Goal: Use online tool/utility: Utilize a website feature to perform a specific function

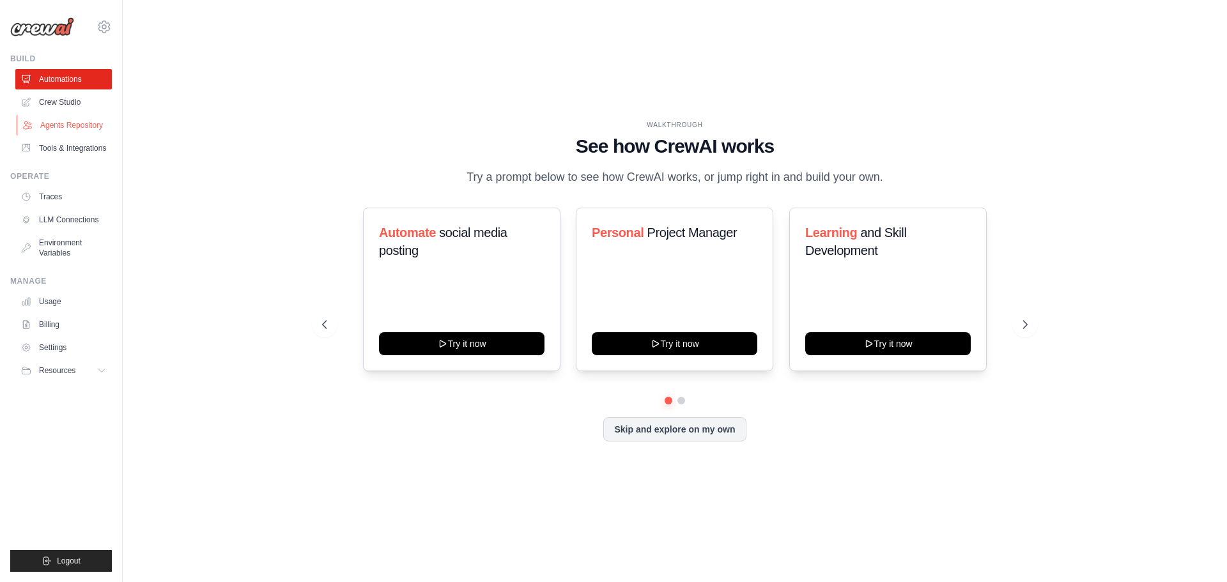
click at [68, 118] on link "Agents Repository" at bounding box center [65, 125] width 97 height 20
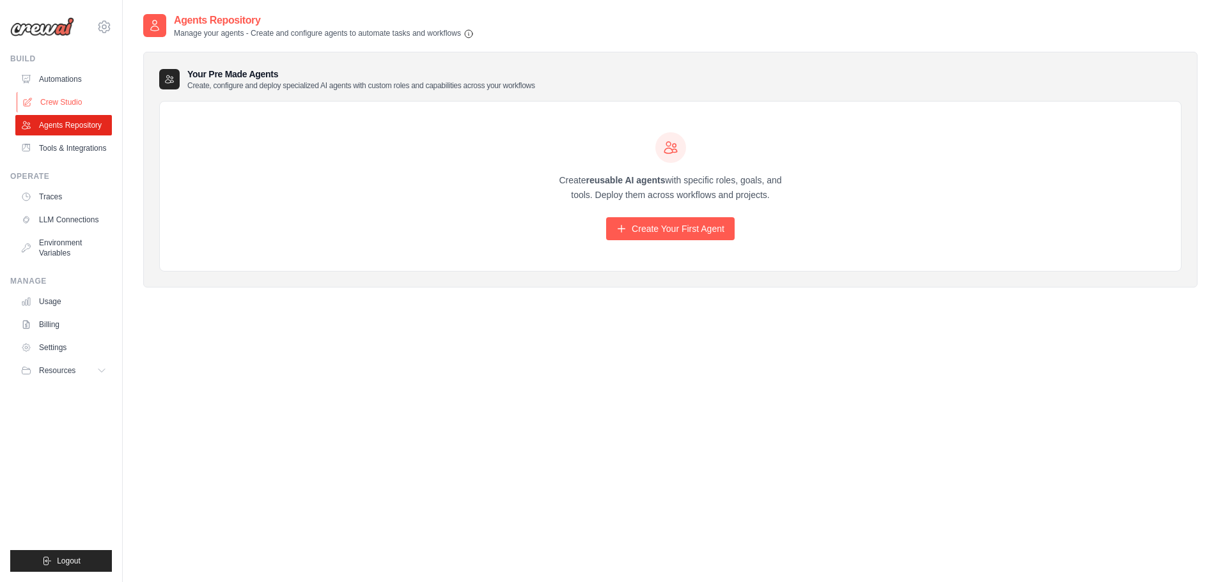
click at [64, 99] on link "Crew Studio" at bounding box center [65, 102] width 97 height 20
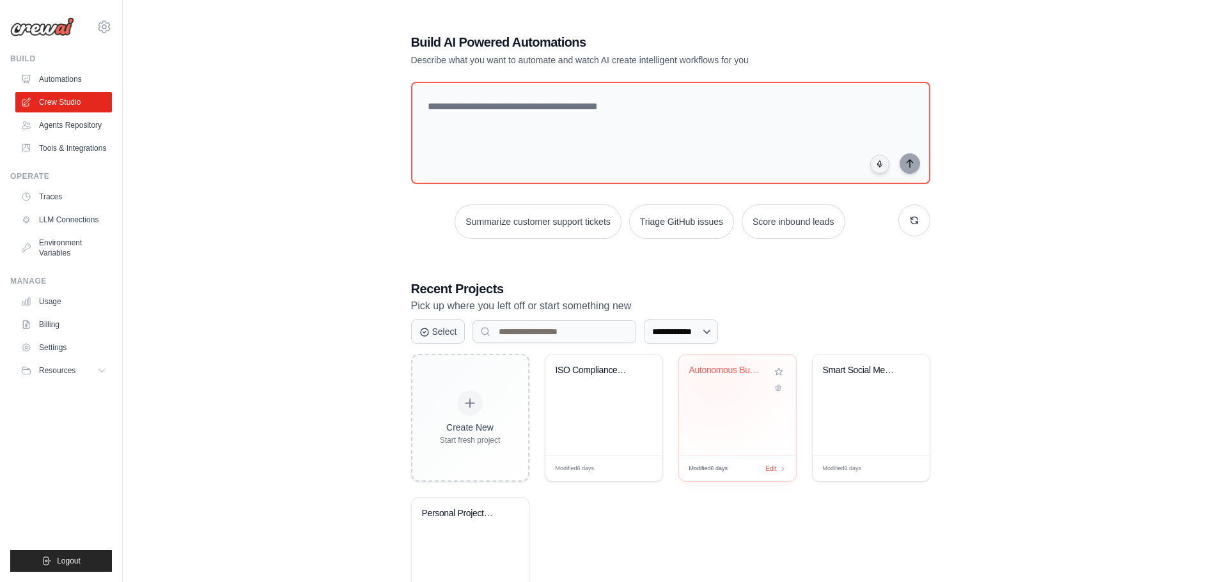
click at [716, 378] on div "Autonomous Business Plan Creator" at bounding box center [727, 373] width 77 height 17
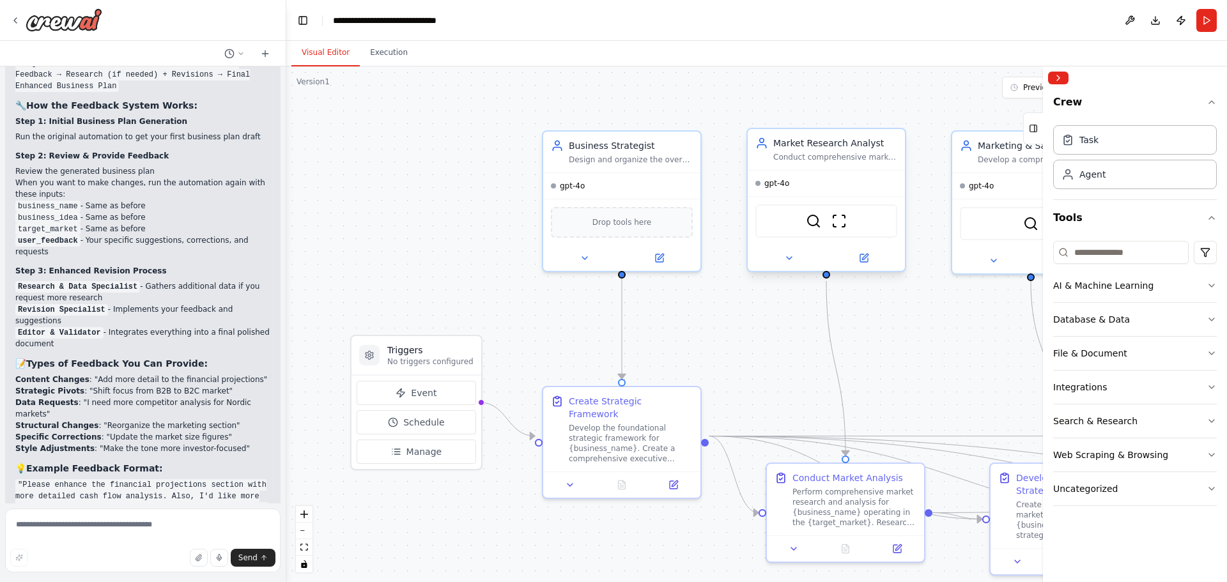
scroll to position [3353, 0]
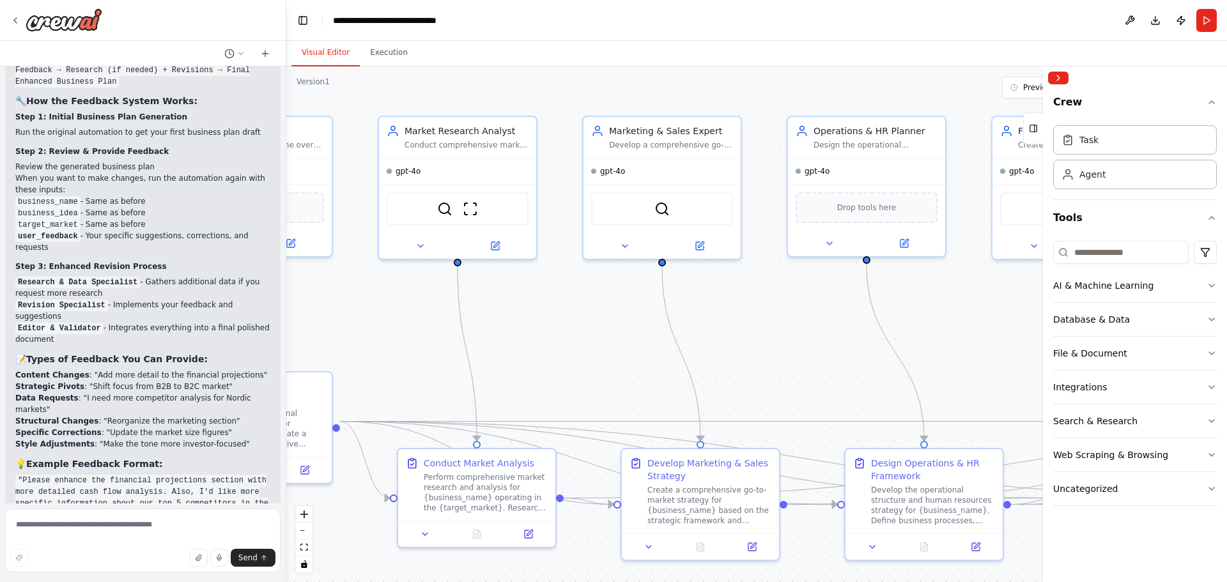
drag, startPoint x: 972, startPoint y: 357, endPoint x: 603, endPoint y: 342, distance: 369.1
click at [603, 342] on div ".deletable-edge-delete-btn { width: 20px; height: 20px; border: 0px solid #ffff…" at bounding box center [756, 324] width 941 height 516
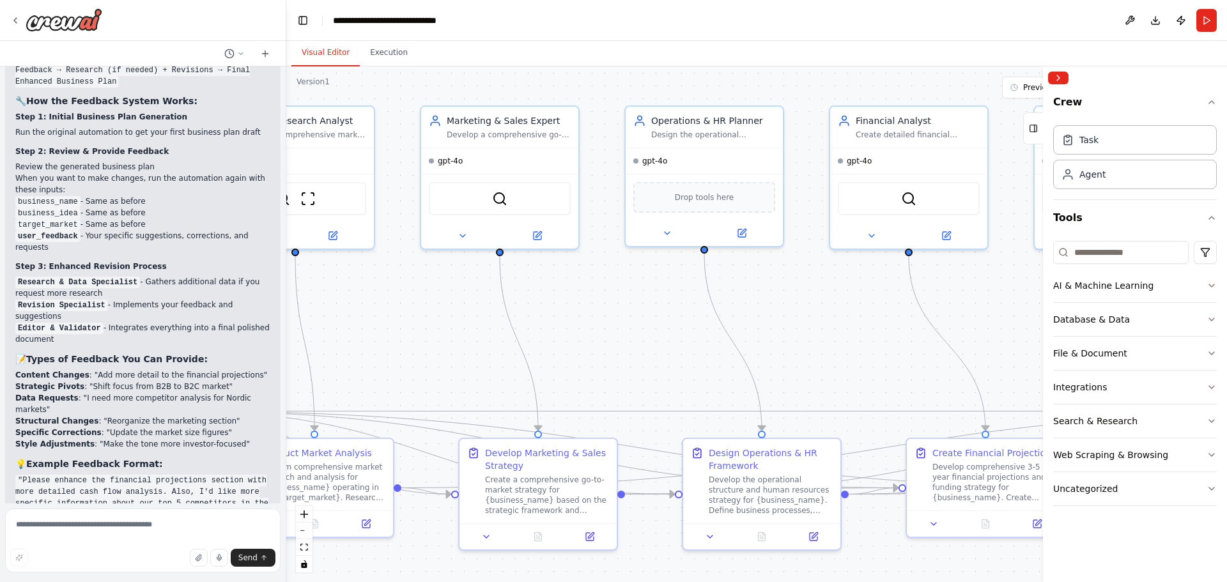
drag, startPoint x: 812, startPoint y: 347, endPoint x: 628, endPoint y: 338, distance: 184.3
click at [628, 338] on div ".deletable-edge-delete-btn { width: 20px; height: 20px; border: 0px solid #ffff…" at bounding box center [756, 324] width 941 height 516
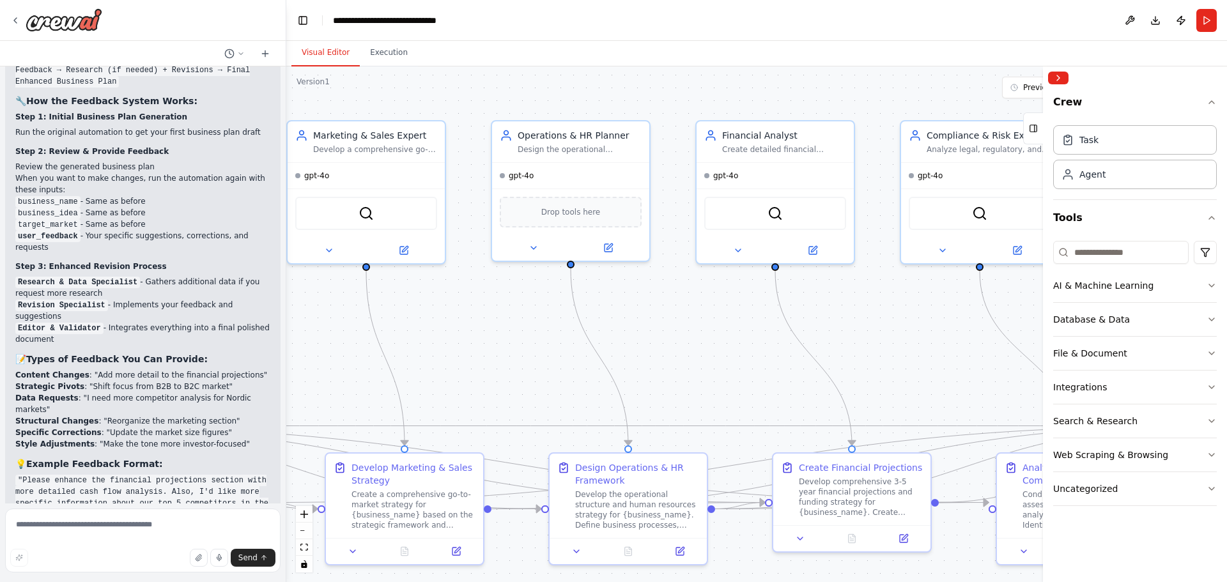
drag, startPoint x: 852, startPoint y: 323, endPoint x: 740, endPoint y: 338, distance: 112.7
click at [740, 338] on div ".deletable-edge-delete-btn { width: 20px; height: 20px; border: 0px solid #ffff…" at bounding box center [756, 324] width 941 height 516
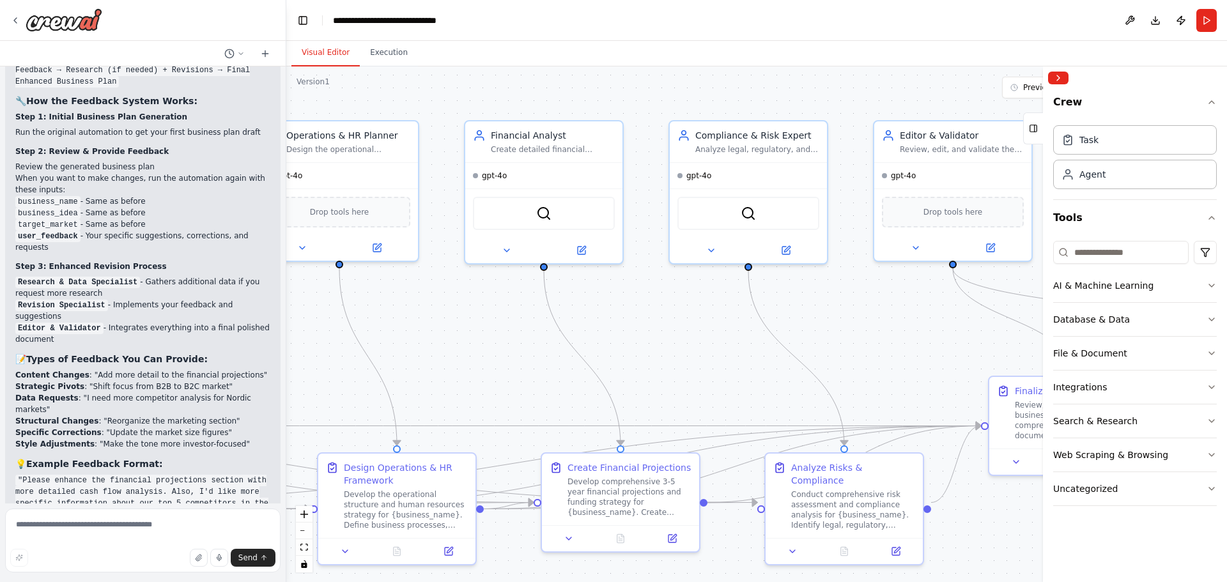
drag, startPoint x: 939, startPoint y: 338, endPoint x: 708, endPoint y: 338, distance: 231.4
click at [708, 338] on div ".deletable-edge-delete-btn { width: 20px; height: 20px; border: 0px solid #ffff…" at bounding box center [756, 324] width 941 height 516
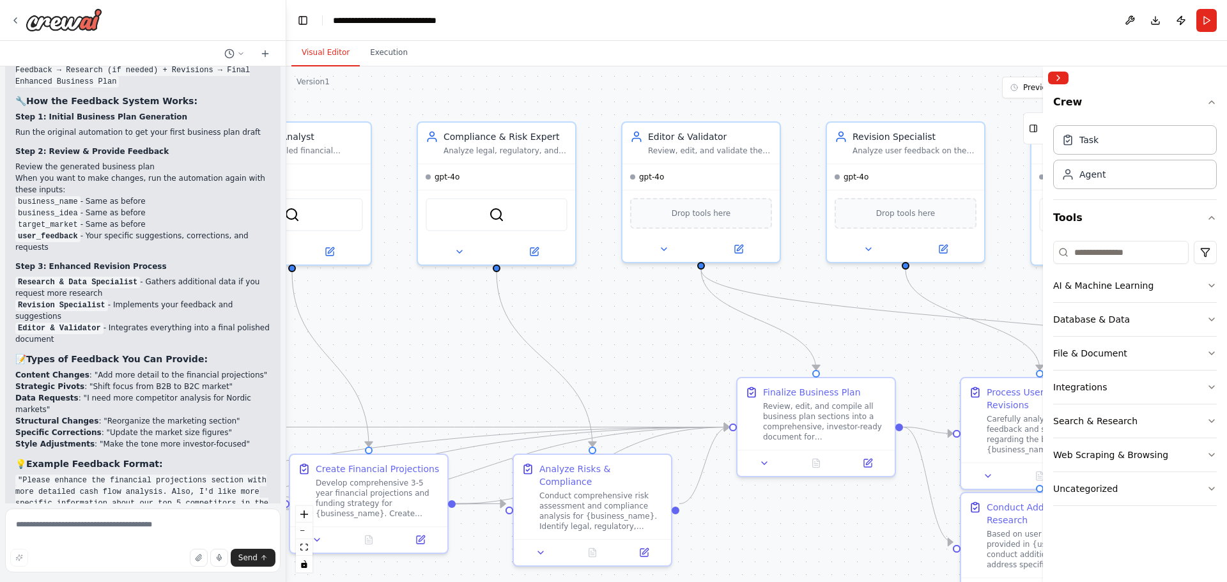
drag, startPoint x: 917, startPoint y: 329, endPoint x: 664, endPoint y: 330, distance: 253.1
click at [664, 330] on div ".deletable-edge-delete-btn { width: 20px; height: 20px; border: 0px solid #ffff…" at bounding box center [756, 324] width 941 height 516
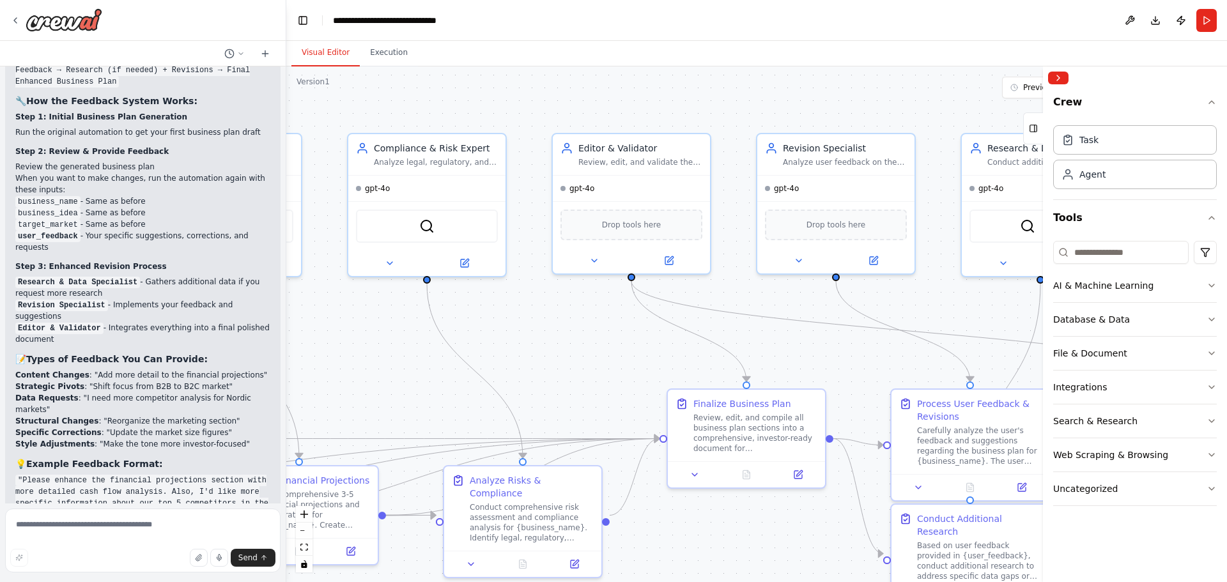
drag, startPoint x: 890, startPoint y: 295, endPoint x: 822, endPoint y: 307, distance: 69.4
click at [822, 307] on div ".deletable-edge-delete-btn { width: 20px; height: 20px; border: 0px solid #ffff…" at bounding box center [756, 324] width 941 height 516
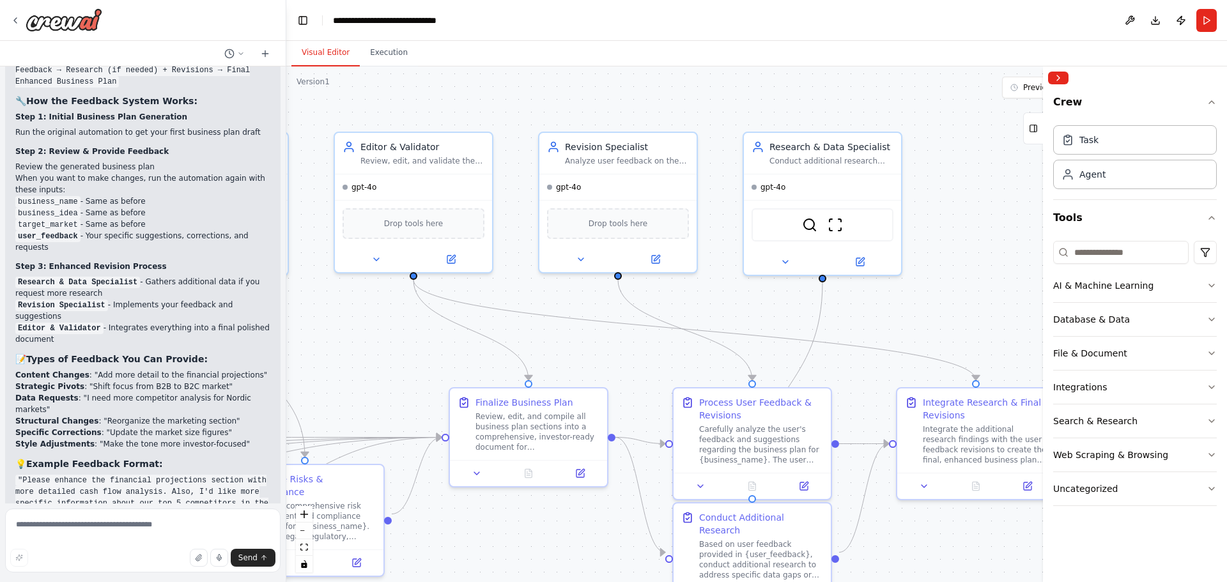
drag, startPoint x: 947, startPoint y: 305, endPoint x: 729, endPoint y: 304, distance: 218.0
click at [729, 304] on div ".deletable-edge-delete-btn { width: 20px; height: 20px; border: 0px solid #ffff…" at bounding box center [756, 324] width 941 height 516
click at [1157, 18] on button "Download" at bounding box center [1156, 20] width 20 height 23
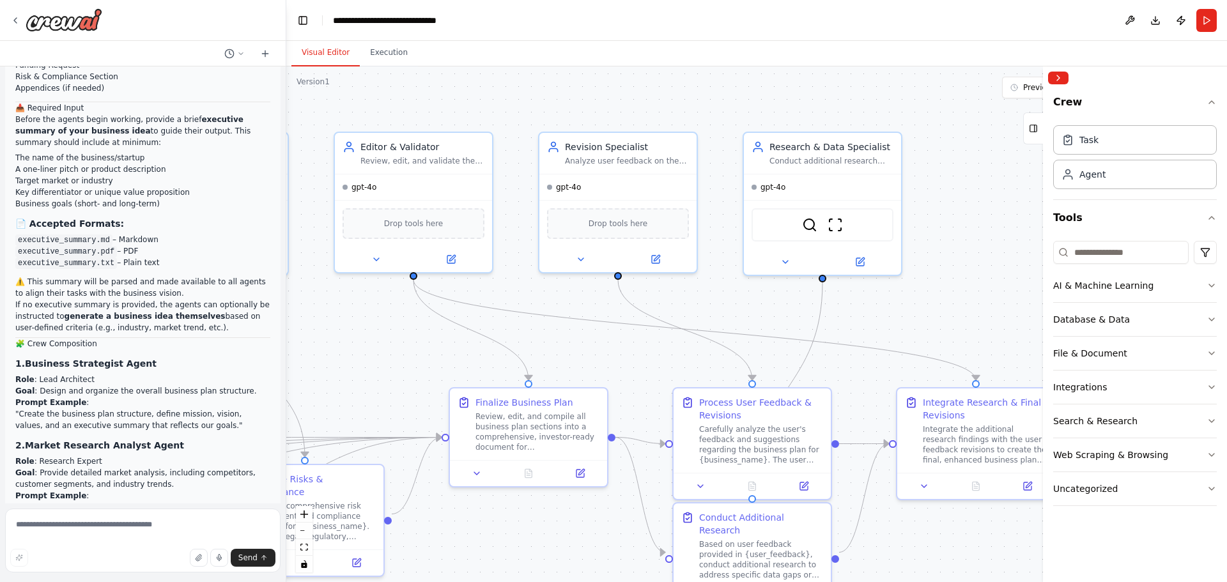
scroll to position [157, 0]
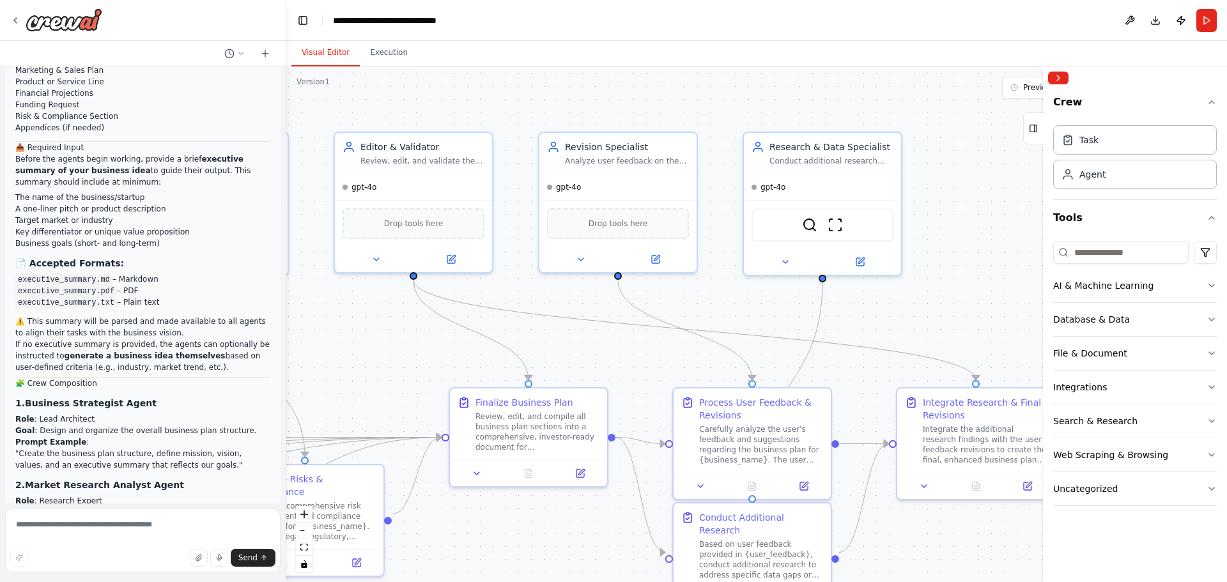
drag, startPoint x: 27, startPoint y: 254, endPoint x: 223, endPoint y: 289, distance: 199.3
click at [223, 289] on div "🚀 CrewAI Project: Autonomous Business Plan Creator 🧠 Objective Build an autonom…" at bounding box center [142, 506] width 255 height 1152
click at [91, 162] on p "Before the agents begin working, provide a brief executive summary of your busi…" at bounding box center [142, 170] width 255 height 35
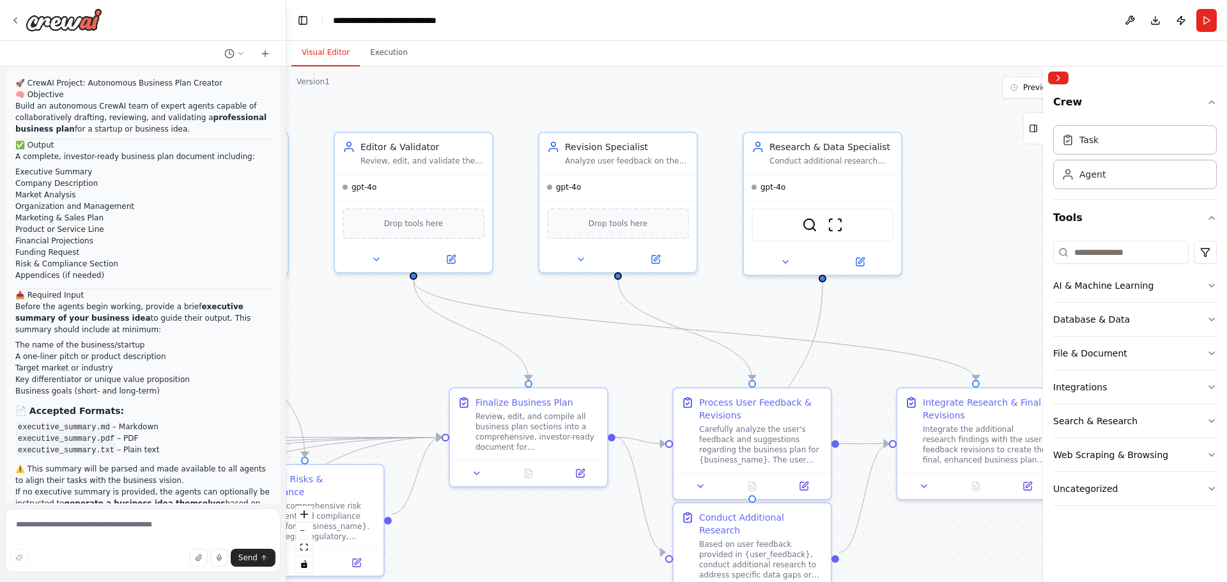
scroll to position [0, 0]
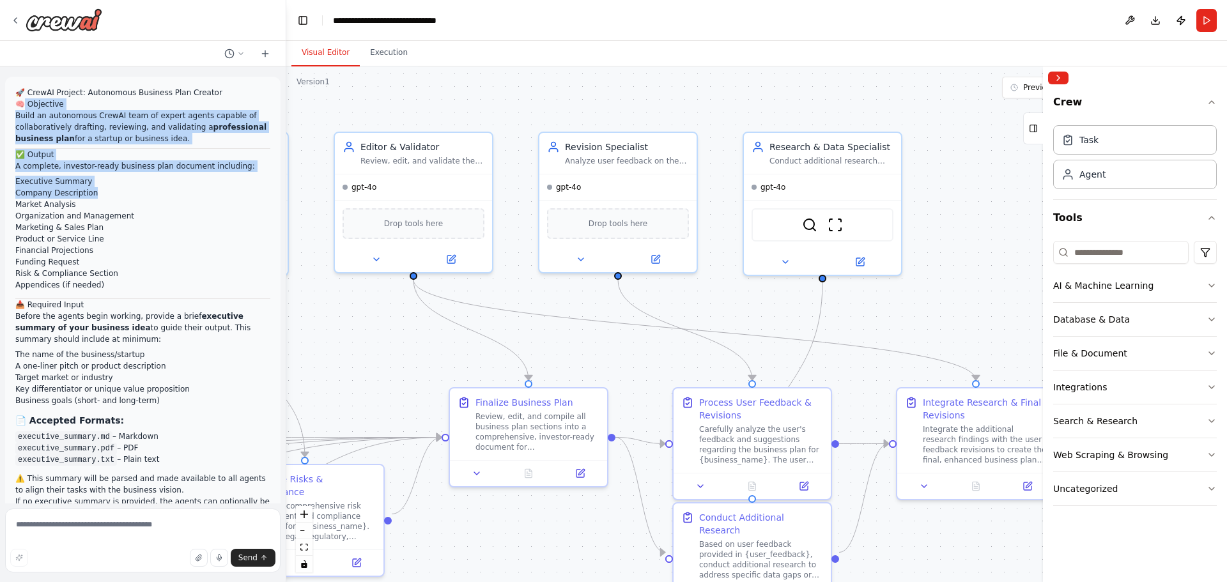
drag, startPoint x: 27, startPoint y: 104, endPoint x: 143, endPoint y: 187, distance: 143.3
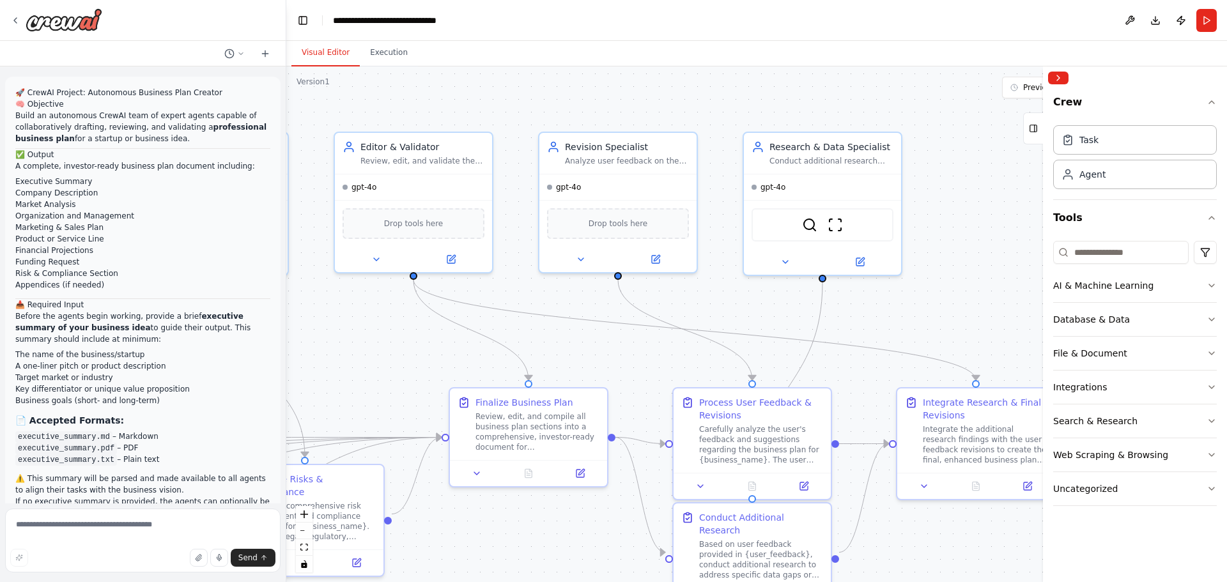
click at [31, 91] on h1 "🚀 CrewAI Project: Autonomous Business Plan Creator" at bounding box center [142, 93] width 255 height 12
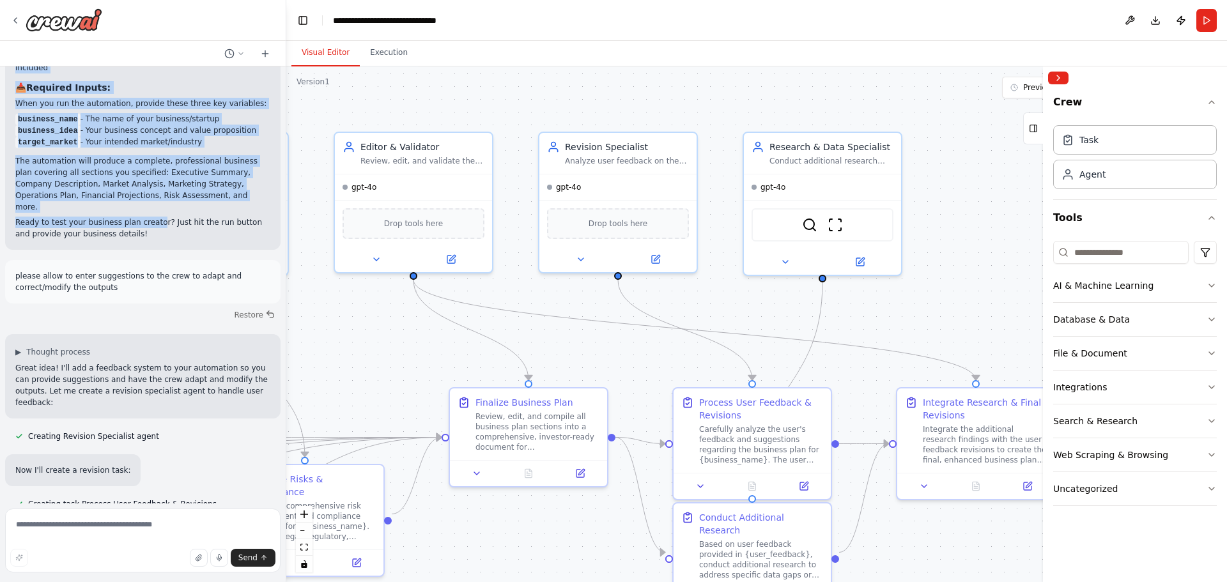
scroll to position [2429, 0]
drag, startPoint x: 29, startPoint y: 91, endPoint x: 168, endPoint y: 208, distance: 181.5
click at [168, 208] on div "🚀 CrewAI Project: Autonomous Business Plan Creator 🧠 Objective Build an autonom…" at bounding box center [143, 284] width 286 height 437
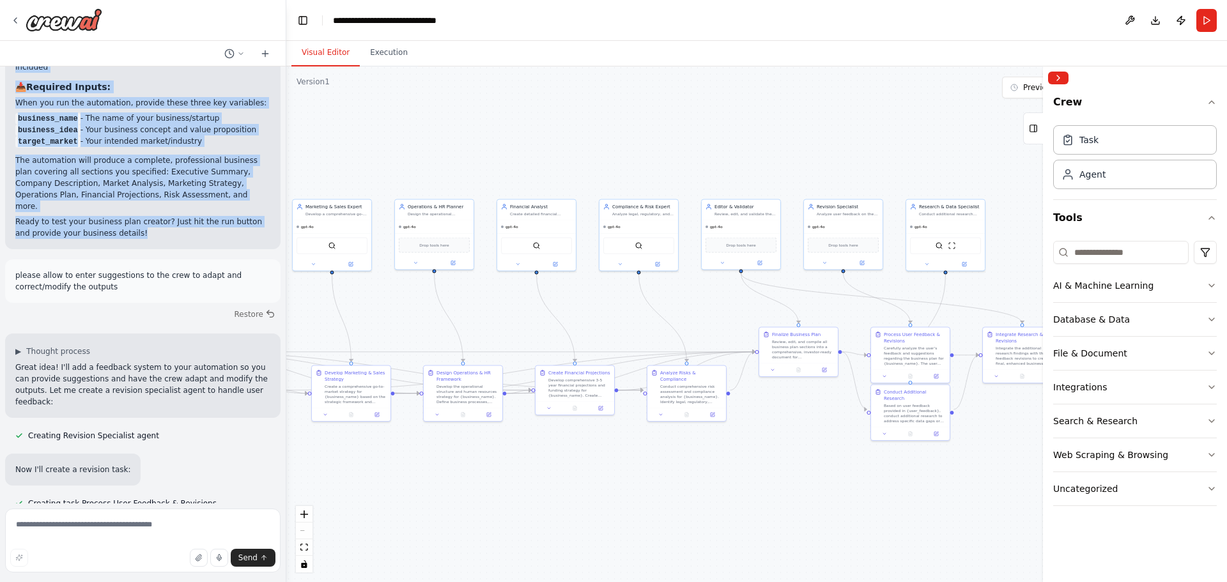
drag, startPoint x: 586, startPoint y: 150, endPoint x: 750, endPoint y: 150, distance: 163.6
click at [750, 150] on div ".deletable-edge-delete-btn { width: 20px; height: 20px; border: 0px solid #ffff…" at bounding box center [756, 324] width 941 height 516
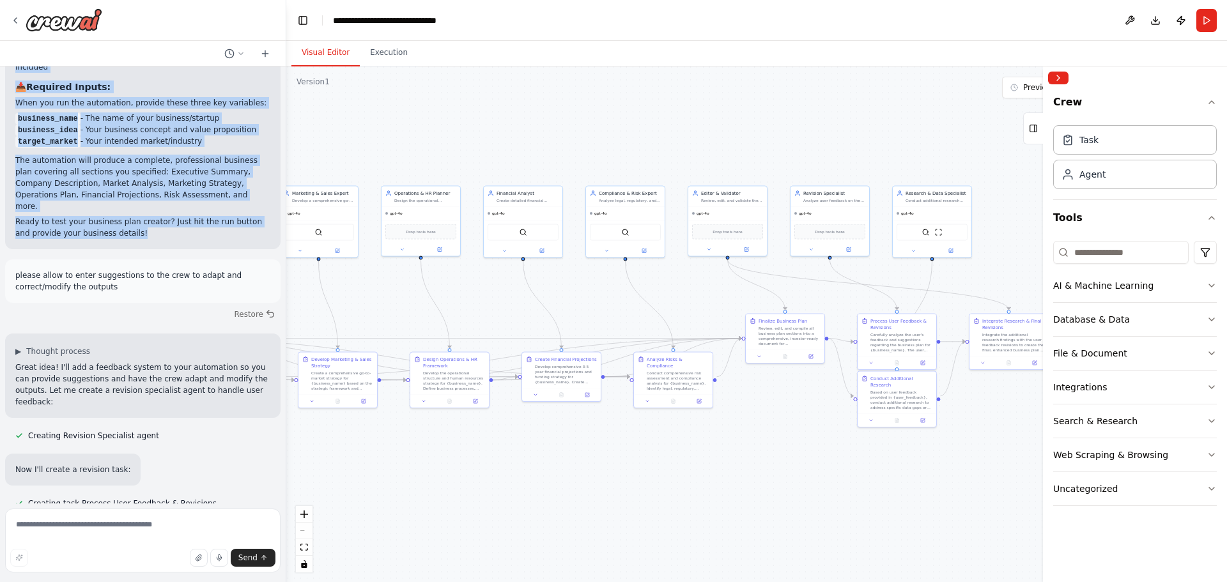
drag, startPoint x: 642, startPoint y: 153, endPoint x: 629, endPoint y: 139, distance: 19.0
click at [629, 139] on div ".deletable-edge-delete-btn { width: 20px; height: 20px; border: 0px solid #ffff…" at bounding box center [756, 324] width 941 height 516
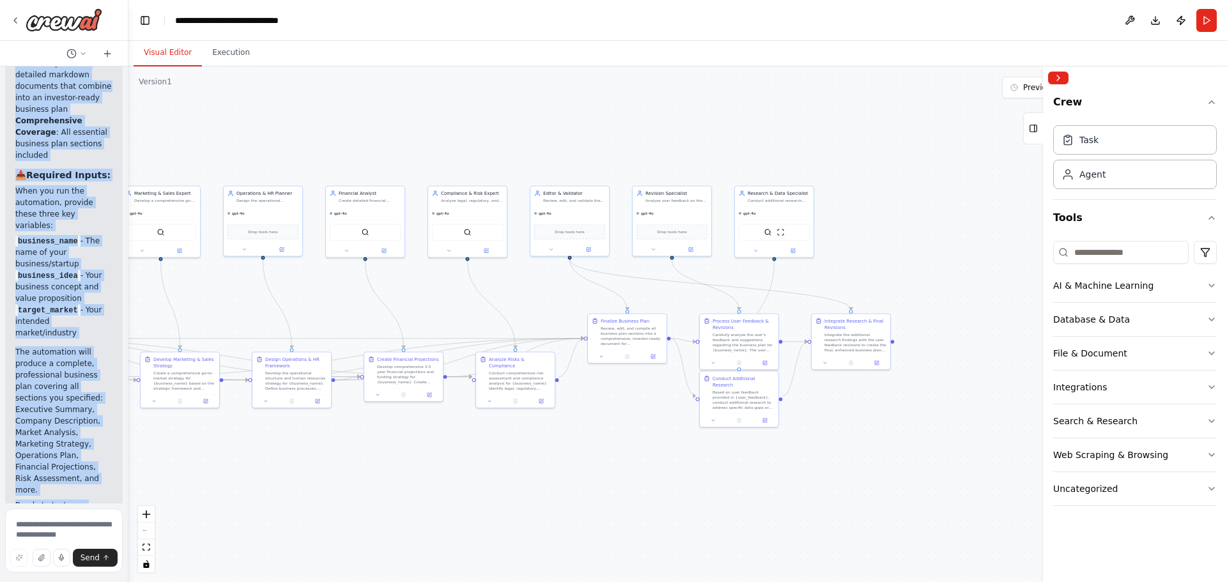
scroll to position [4273, 0]
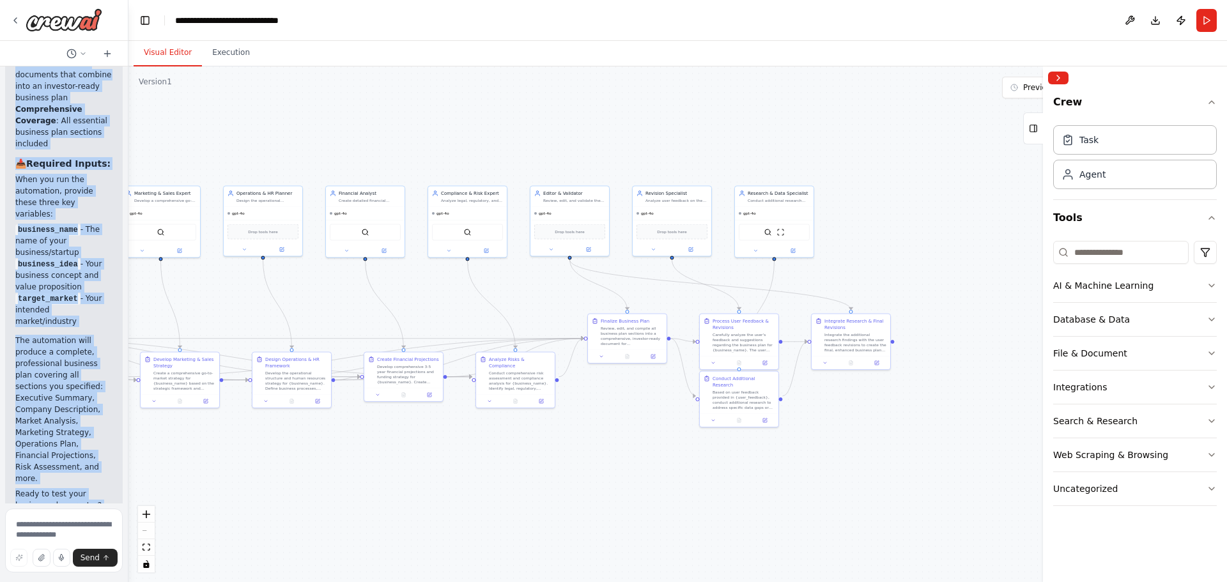
drag, startPoint x: 285, startPoint y: 141, endPoint x: 64, endPoint y: 150, distance: 221.3
click at [64, 150] on div "🚀 CrewAI Project: Autonomous Business Plan Creator 🧠 Objective Build an autonom…" at bounding box center [64, 291] width 128 height 582
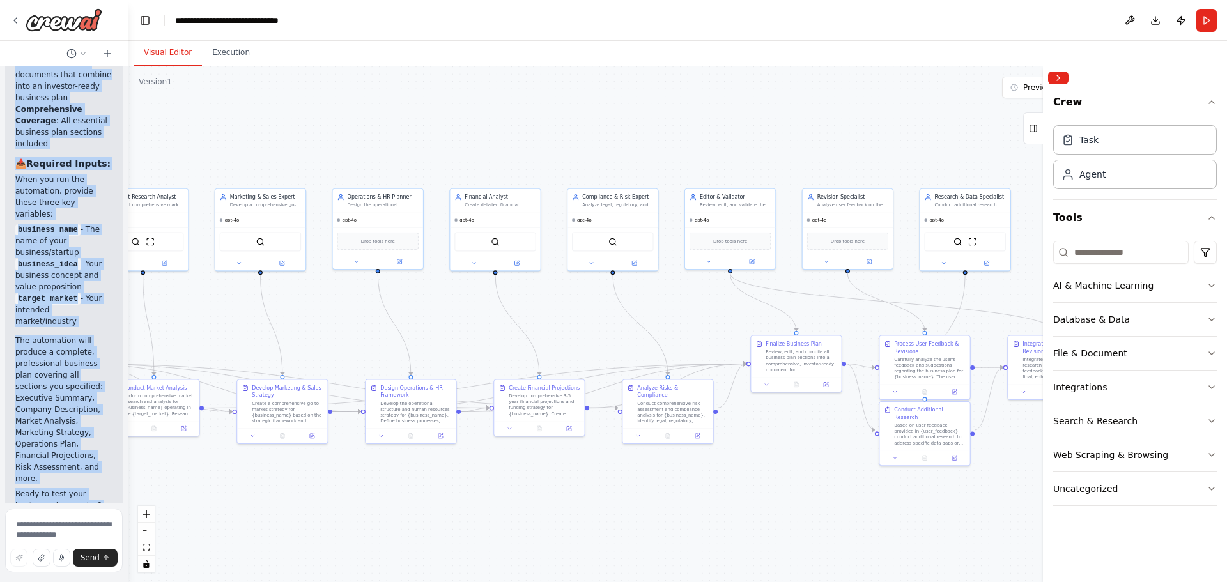
drag, startPoint x: 417, startPoint y: 137, endPoint x: 558, endPoint y: 134, distance: 141.3
click at [558, 134] on div ".deletable-edge-delete-btn { width: 20px; height: 20px; border: 0px solid #ffff…" at bounding box center [677, 324] width 1099 height 516
click at [1053, 77] on button "Collapse right sidebar" at bounding box center [1058, 78] width 20 height 13
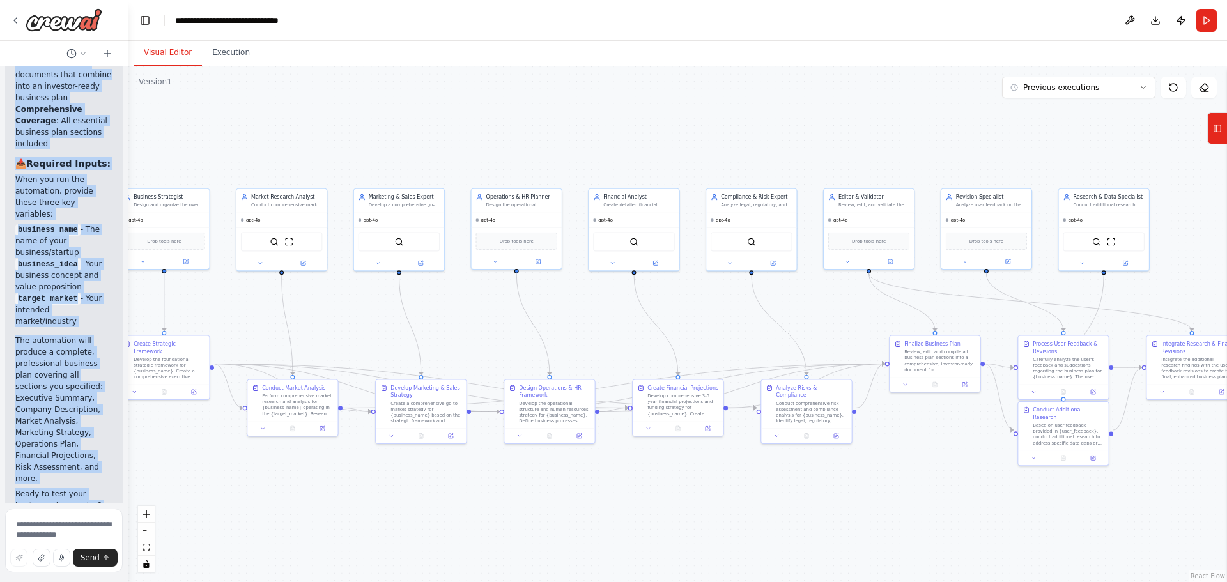
drag, startPoint x: 828, startPoint y: 127, endPoint x: 967, endPoint y: 127, distance: 138.7
click at [967, 127] on div ".deletable-edge-delete-btn { width: 20px; height: 20px; border: 0px solid #ffff…" at bounding box center [677, 324] width 1099 height 516
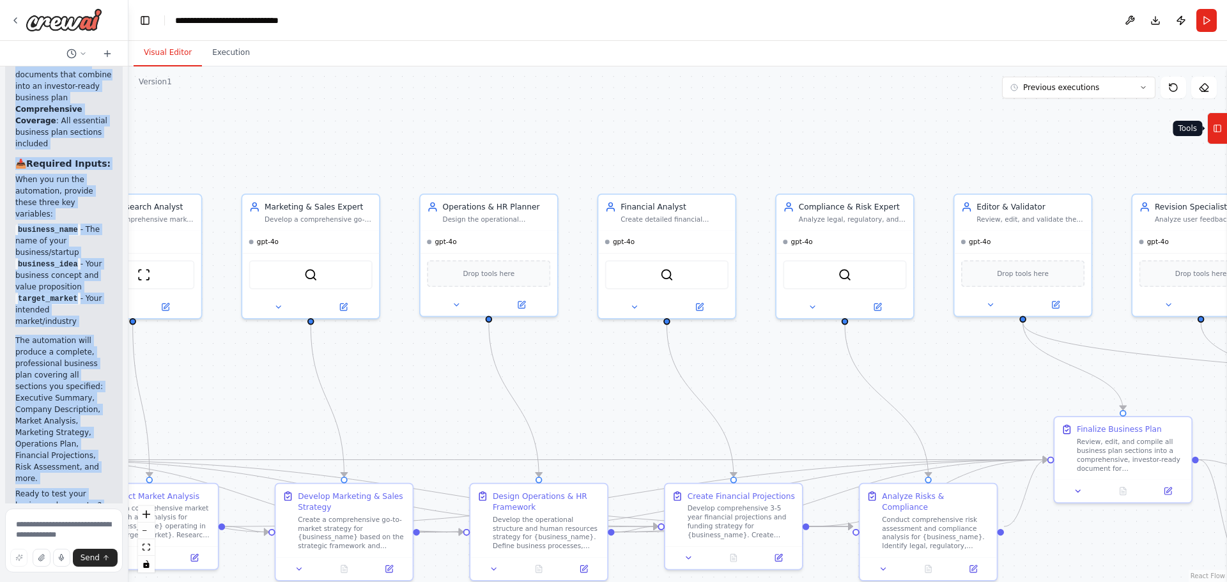
click at [1215, 125] on rect at bounding box center [1218, 128] width 7 height 7
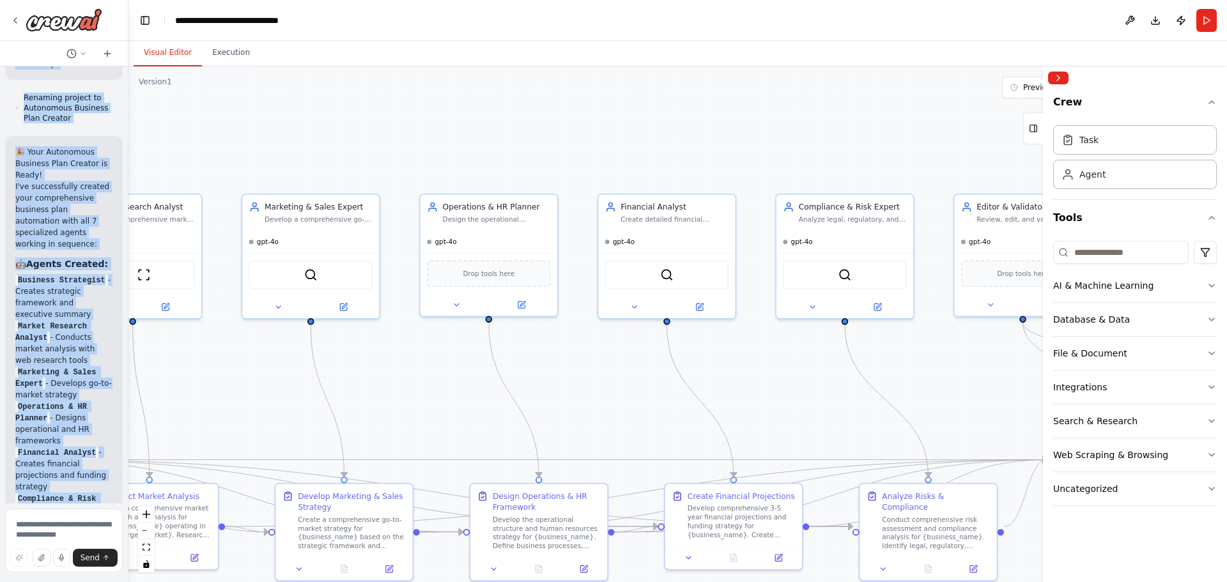
scroll to position [3378, 0]
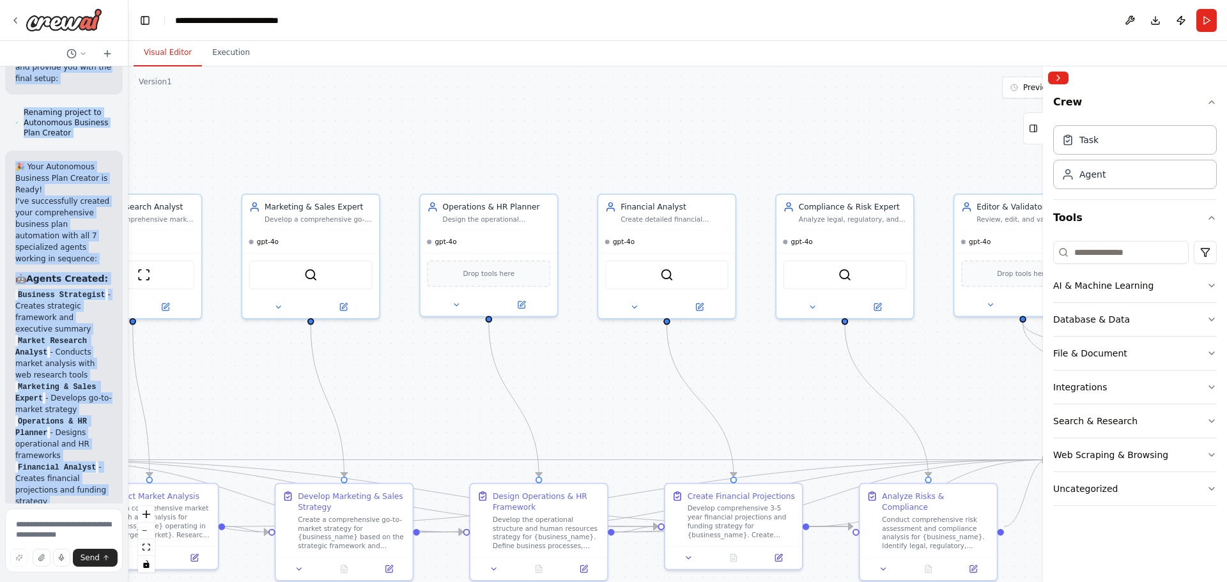
copy div "rewAI Project: Autonomous Business Plan Creator 🧠 Objective Build an autonomous…"
